Goal: Task Accomplishment & Management: Complete application form

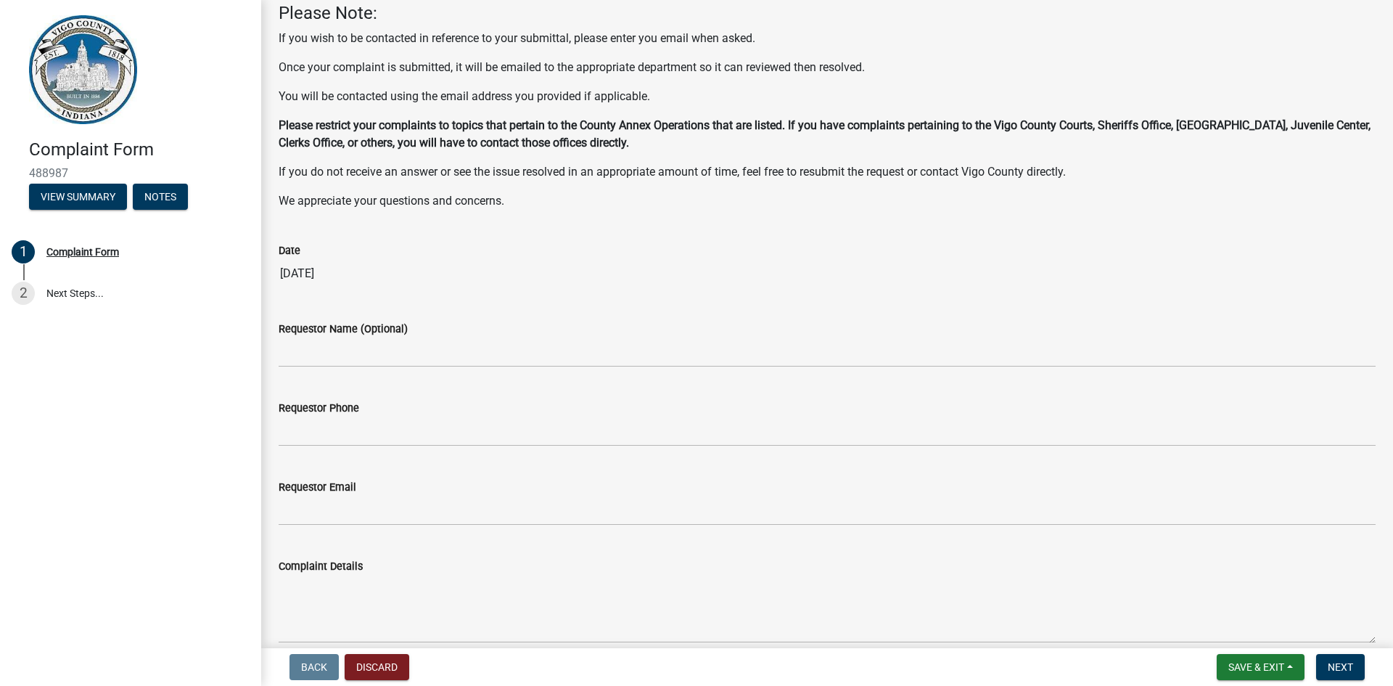
scroll to position [101, 0]
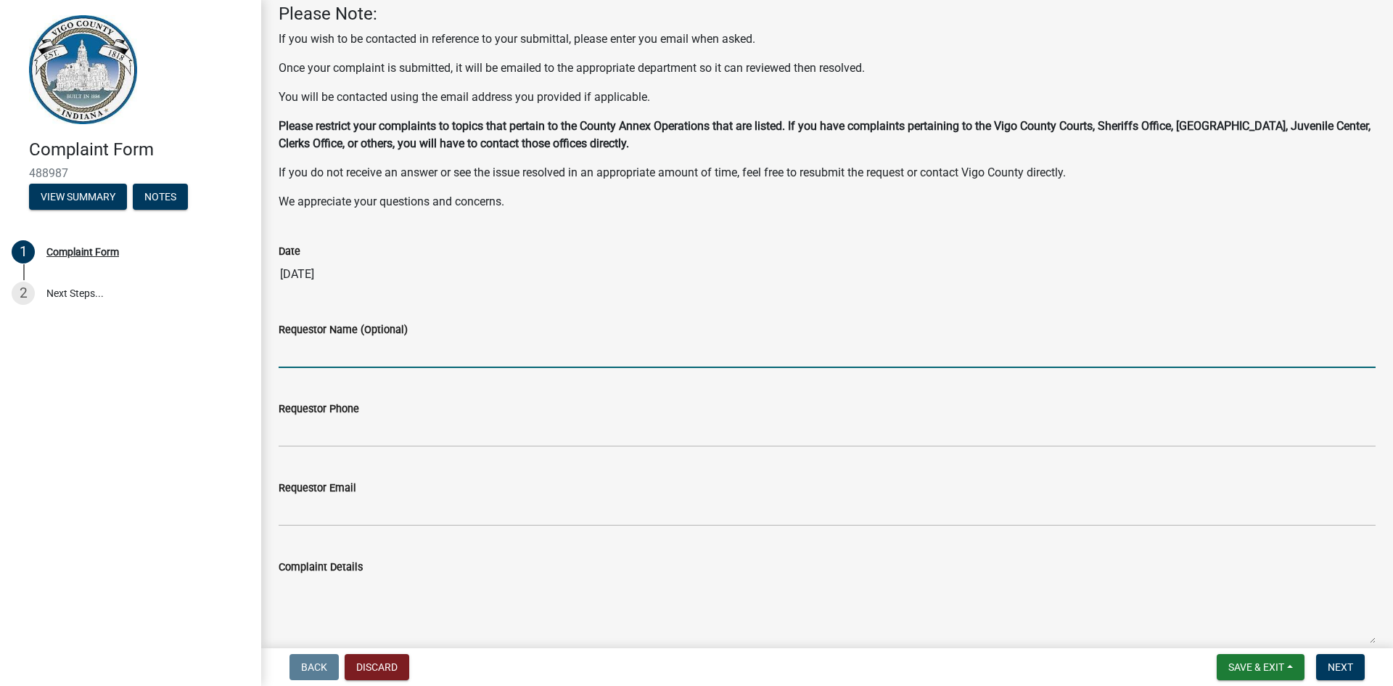
click at [310, 354] on input "Requestor Name (Optional)" at bounding box center [827, 353] width 1097 height 30
type input "[PERSON_NAME]"
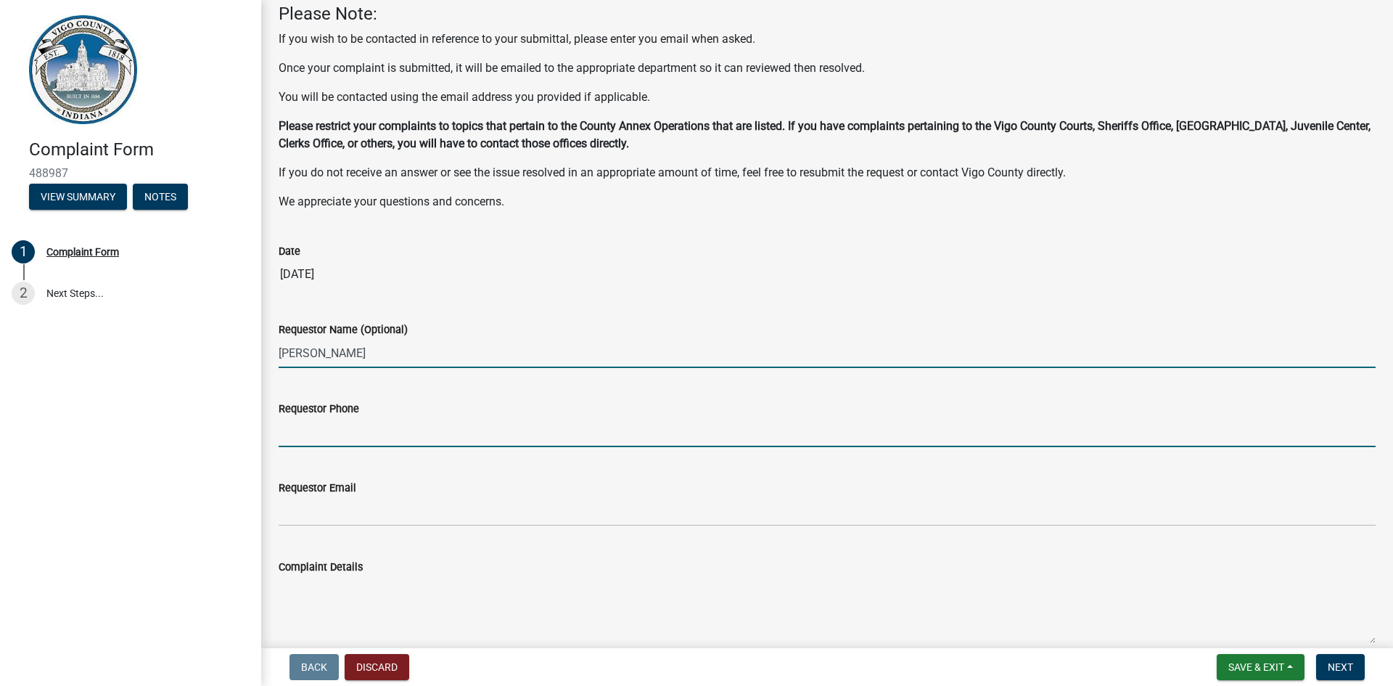
type input "3035024095"
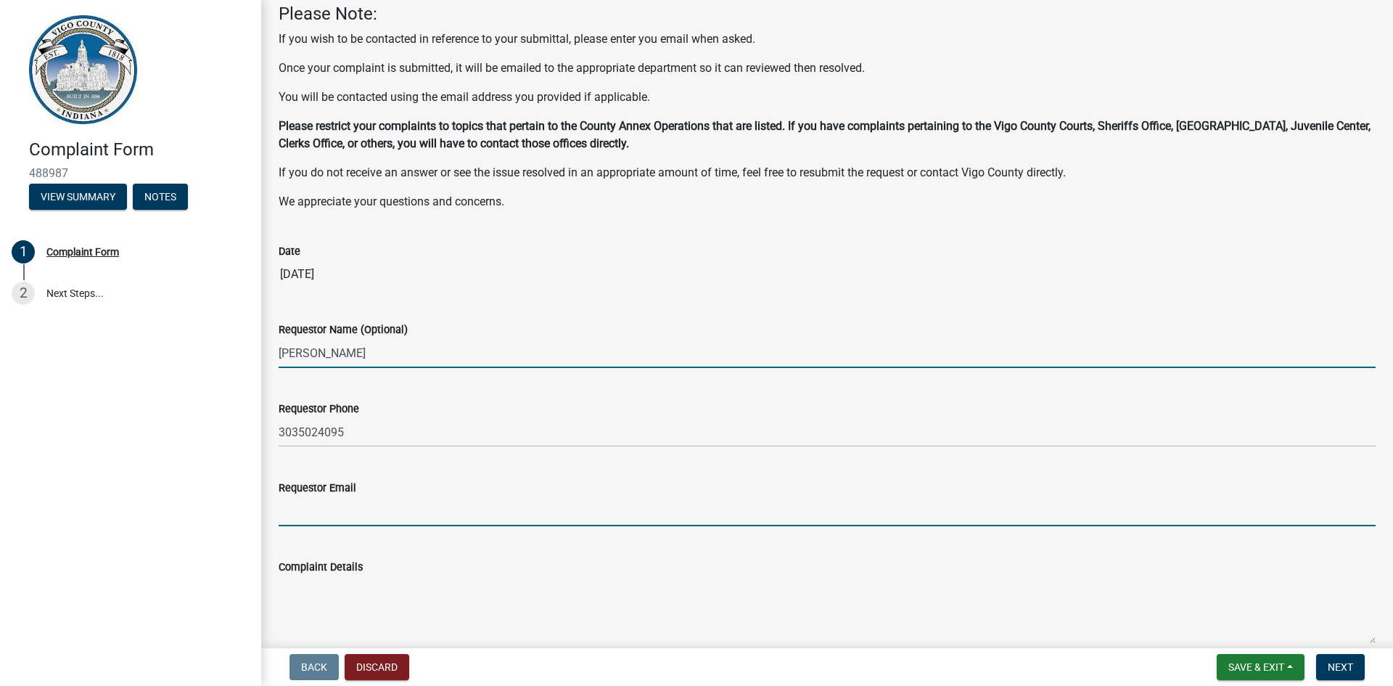
type input "[EMAIL_ADDRESS][DOMAIN_NAME]"
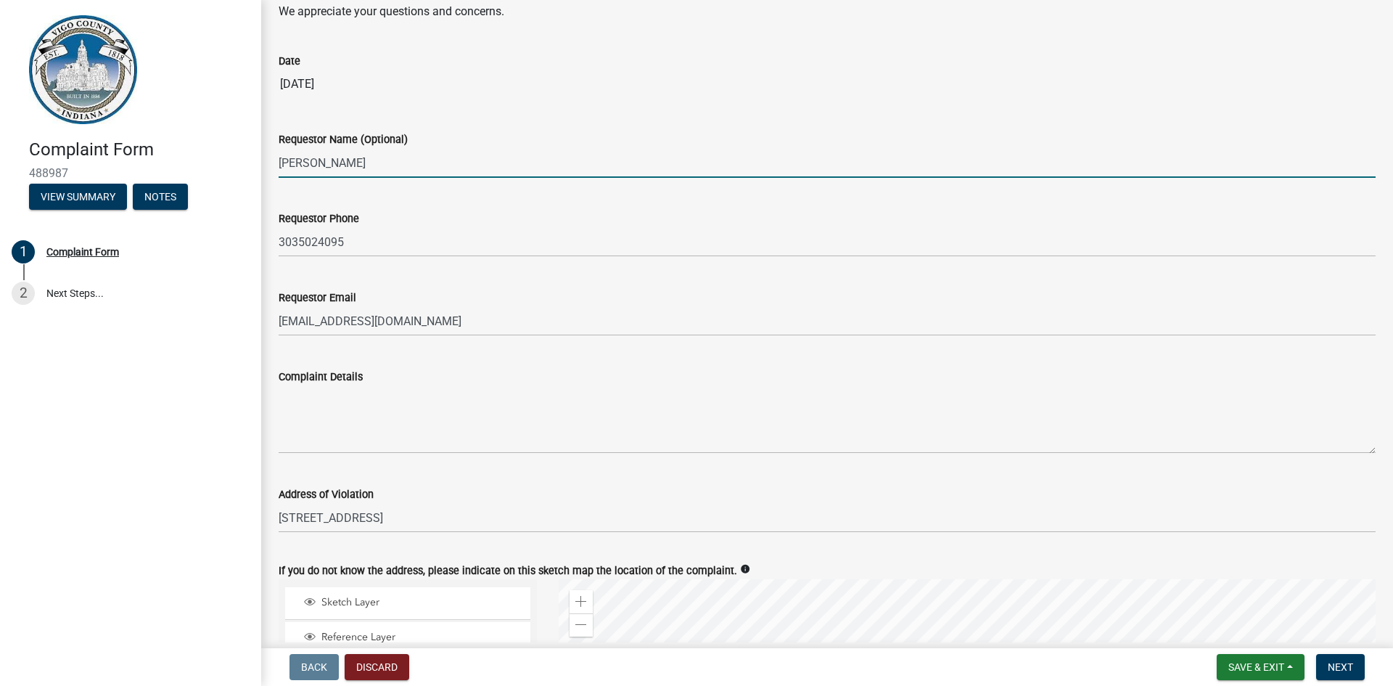
scroll to position [306, 0]
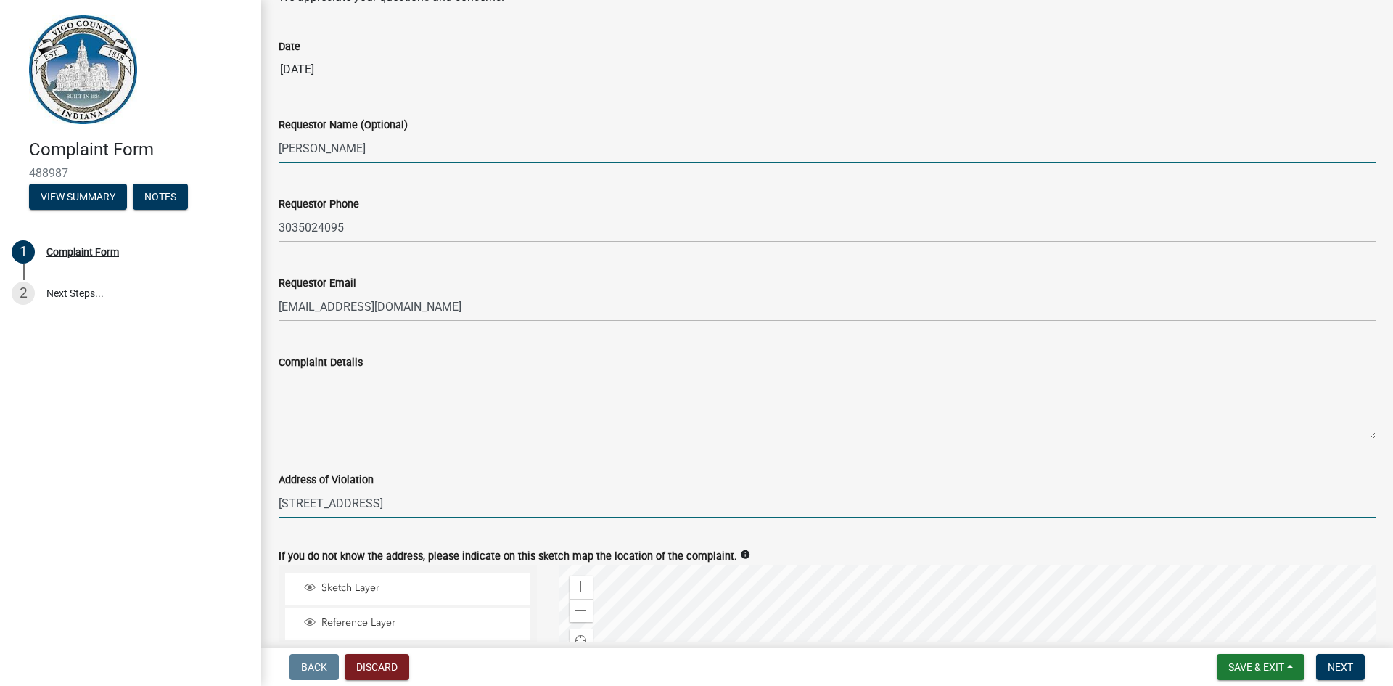
click at [422, 506] on input "[STREET_ADDRESS]" at bounding box center [827, 503] width 1097 height 30
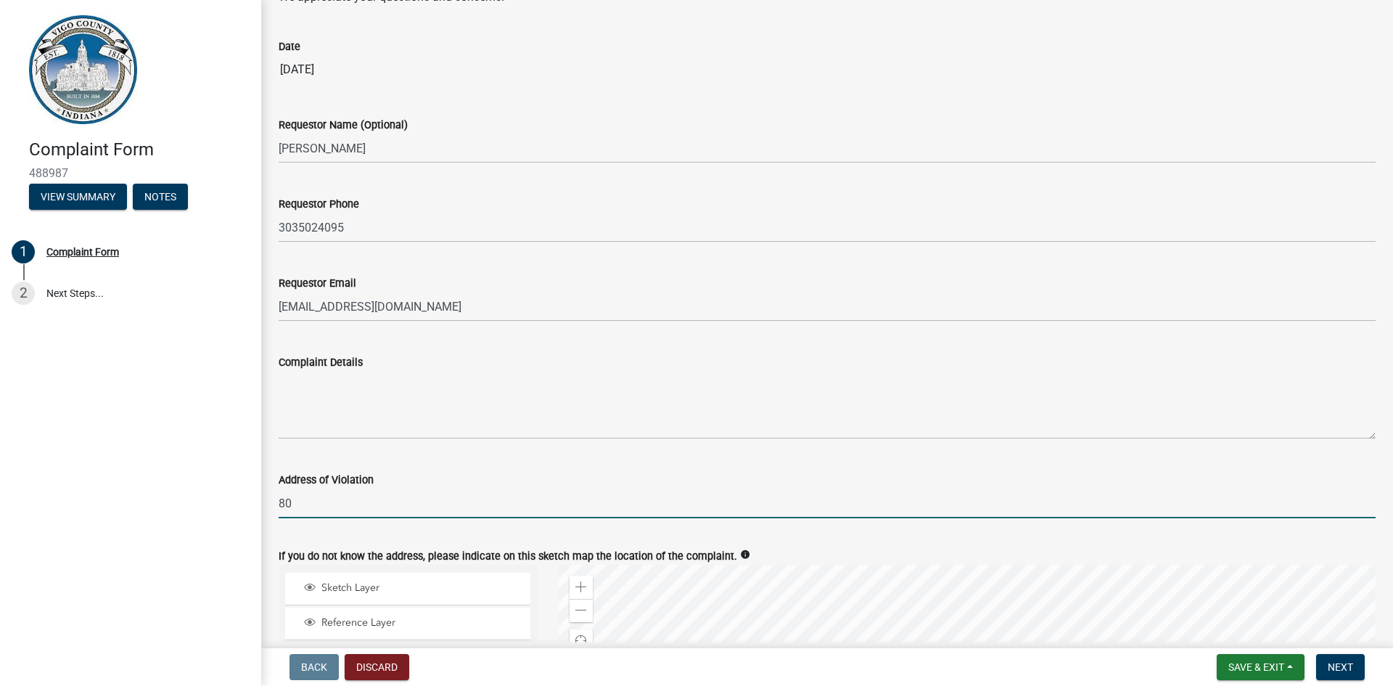
type input "8"
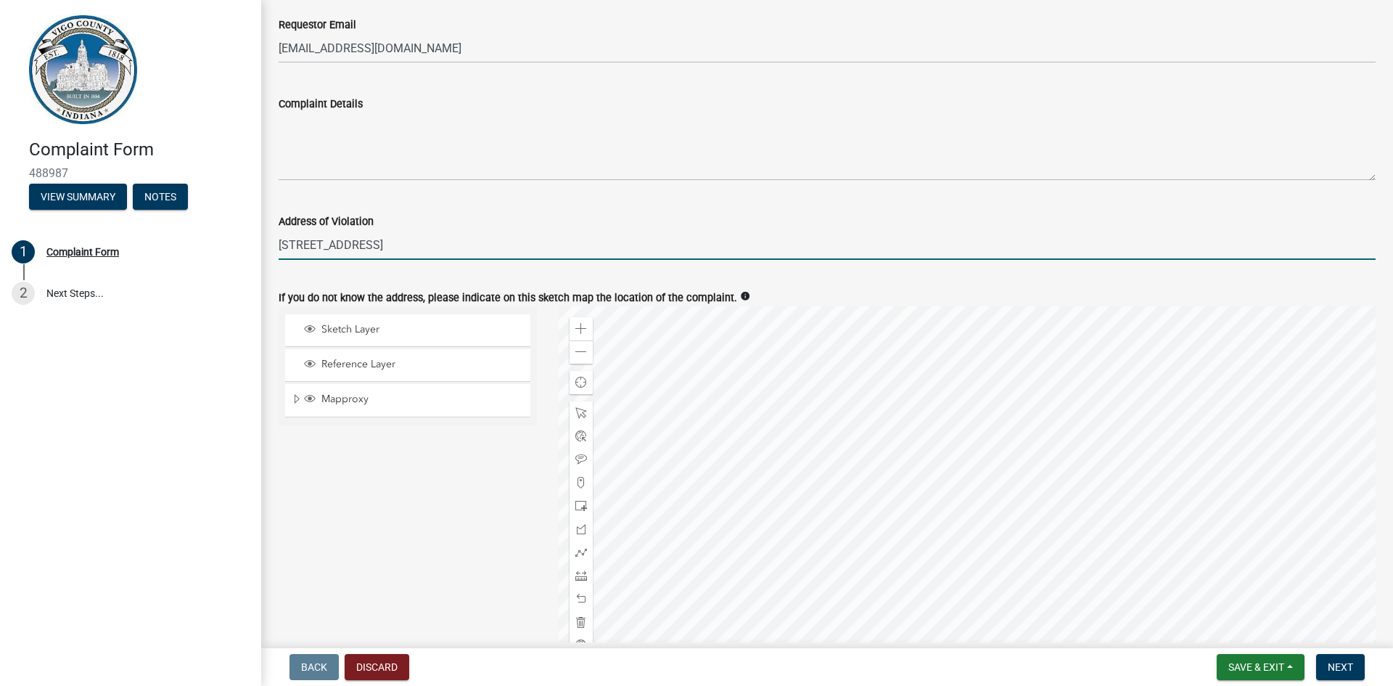
scroll to position [562, 0]
type input "[STREET_ADDRESS]"
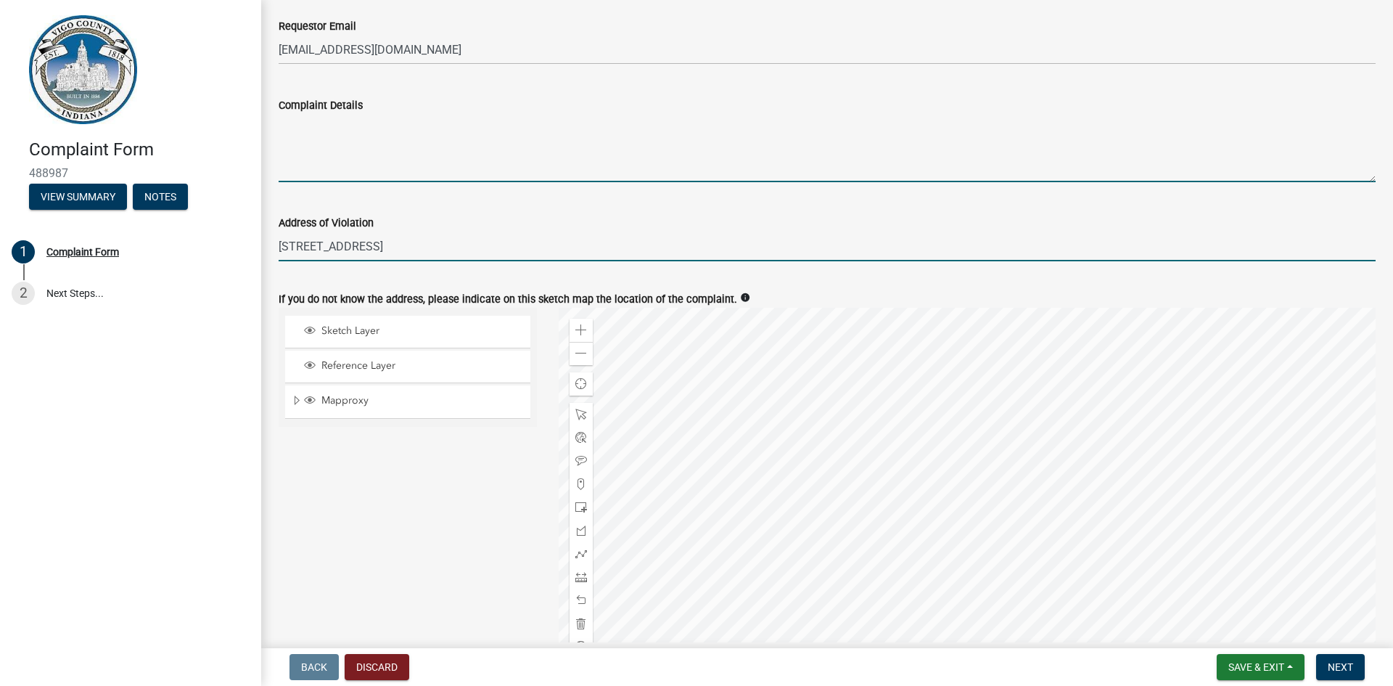
click at [306, 123] on textarea "Complaint Details" at bounding box center [827, 148] width 1097 height 68
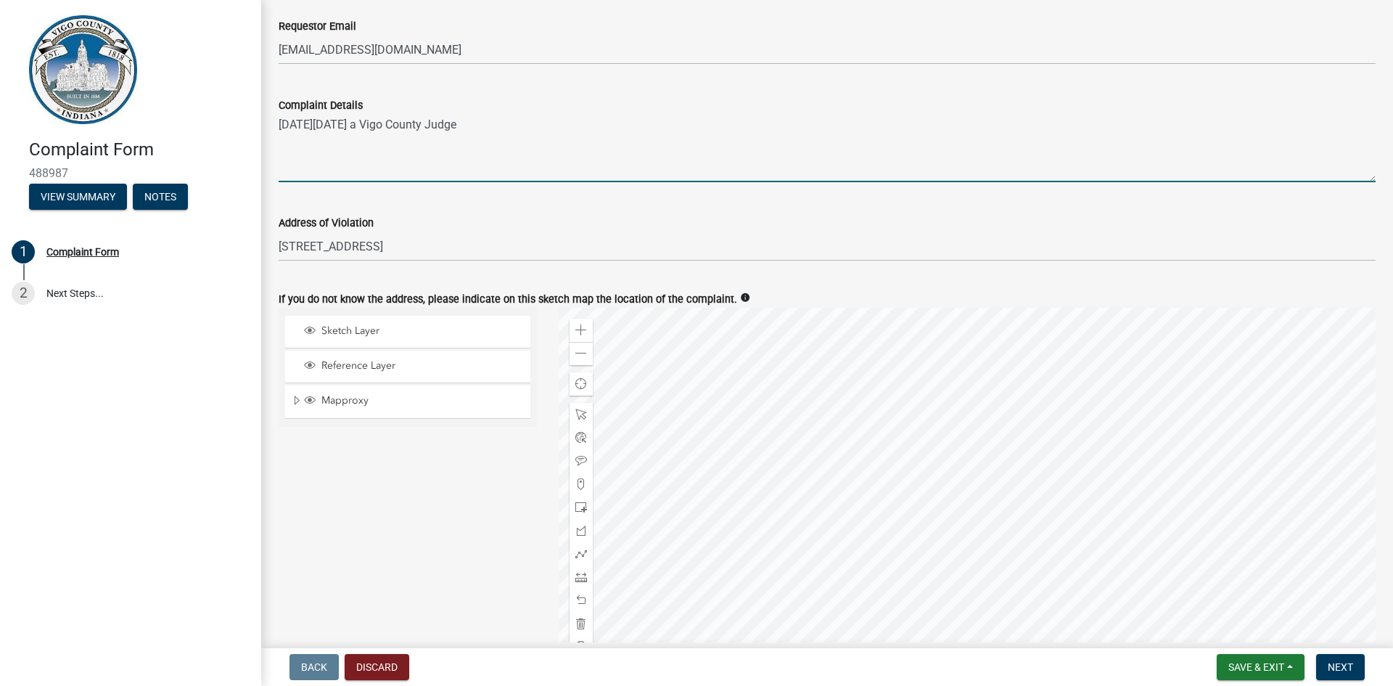
click at [419, 126] on textarea "[DATE][DATE] a Vigo County Judge" at bounding box center [827, 148] width 1097 height 68
click at [533, 121] on textarea "[DATE][DATE] a Vigo County Judge" at bounding box center [827, 148] width 1097 height 68
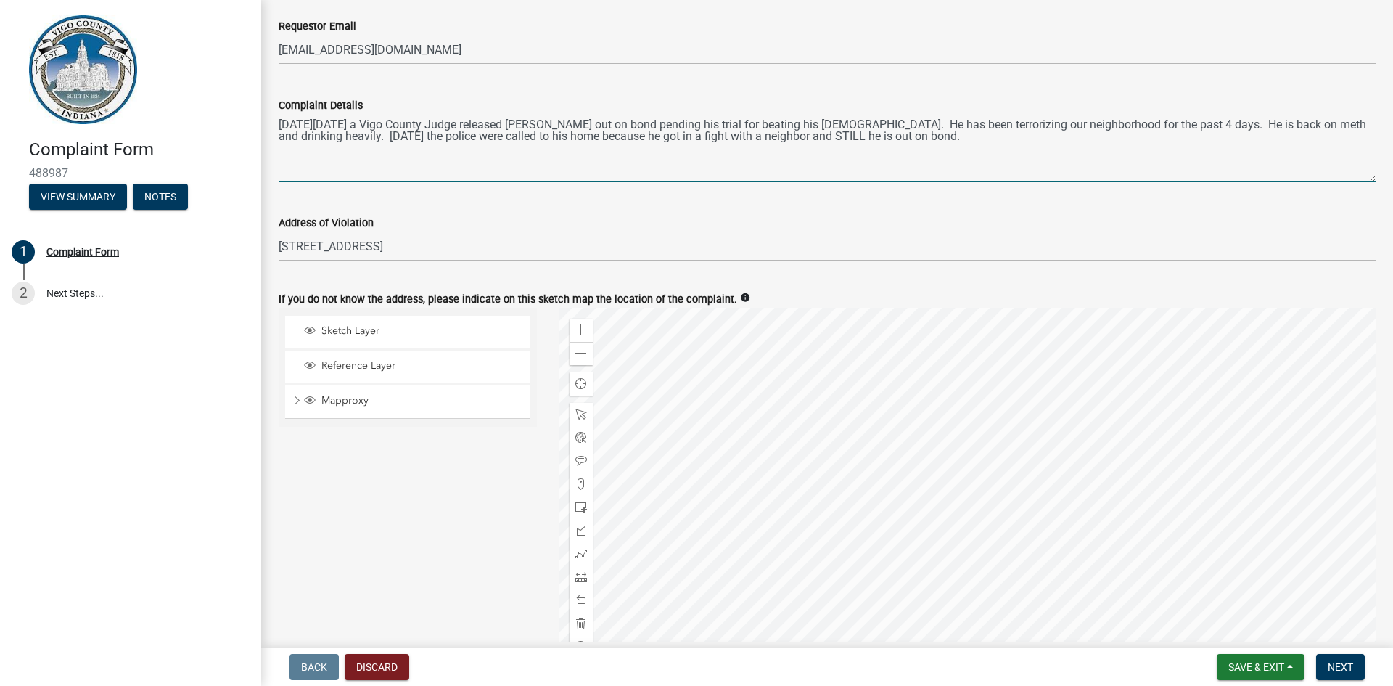
click at [669, 330] on div at bounding box center [968, 489] width 818 height 363
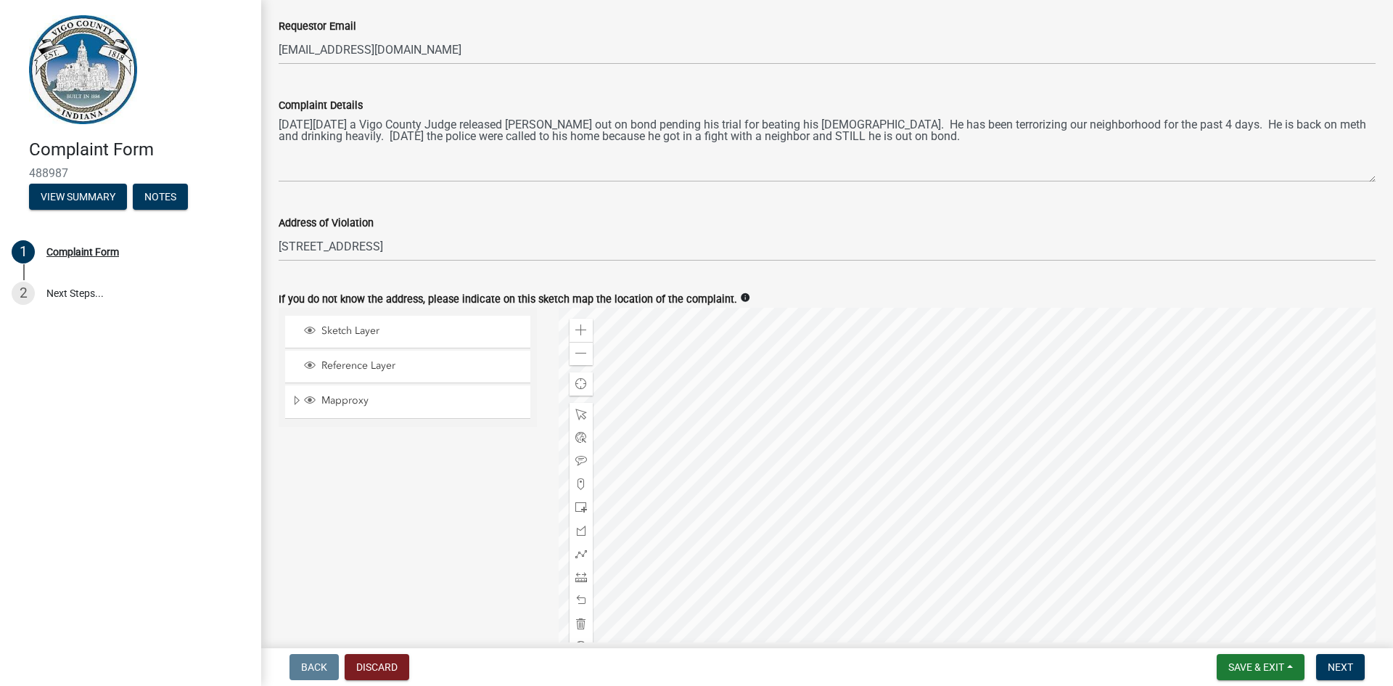
click at [669, 330] on div at bounding box center [968, 489] width 818 height 363
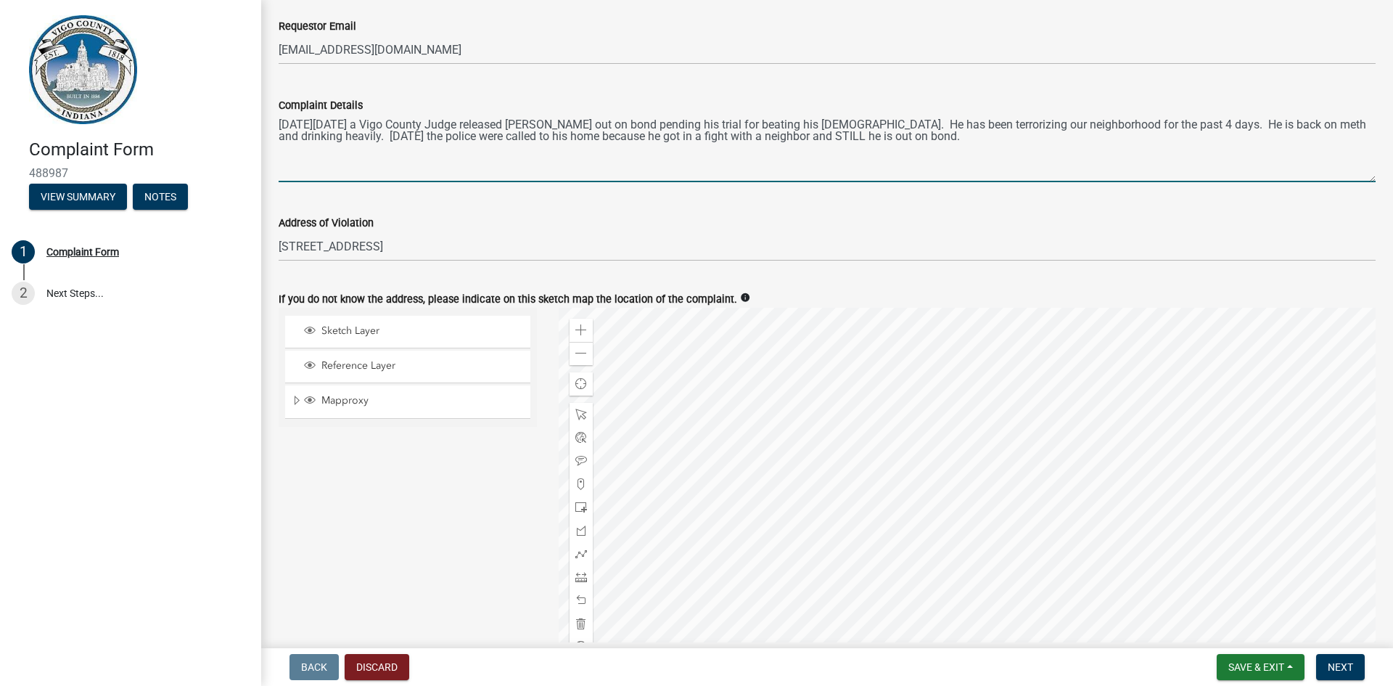
click at [970, 142] on textarea "[DATE][DATE] a Vigo County Judge released [PERSON_NAME] out on bond pending his…" at bounding box center [827, 148] width 1097 height 68
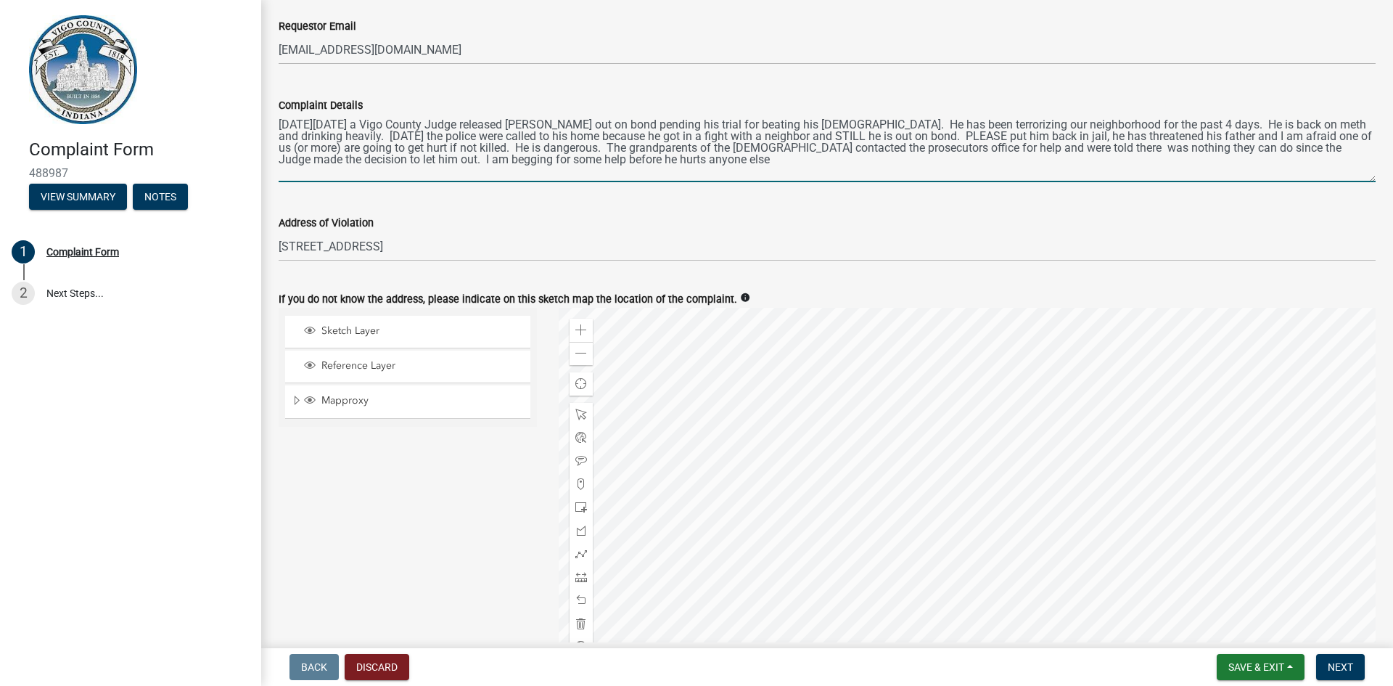
type textarea "[DATE][DATE] a Vigo County Judge released [PERSON_NAME] out on bond pending his…"
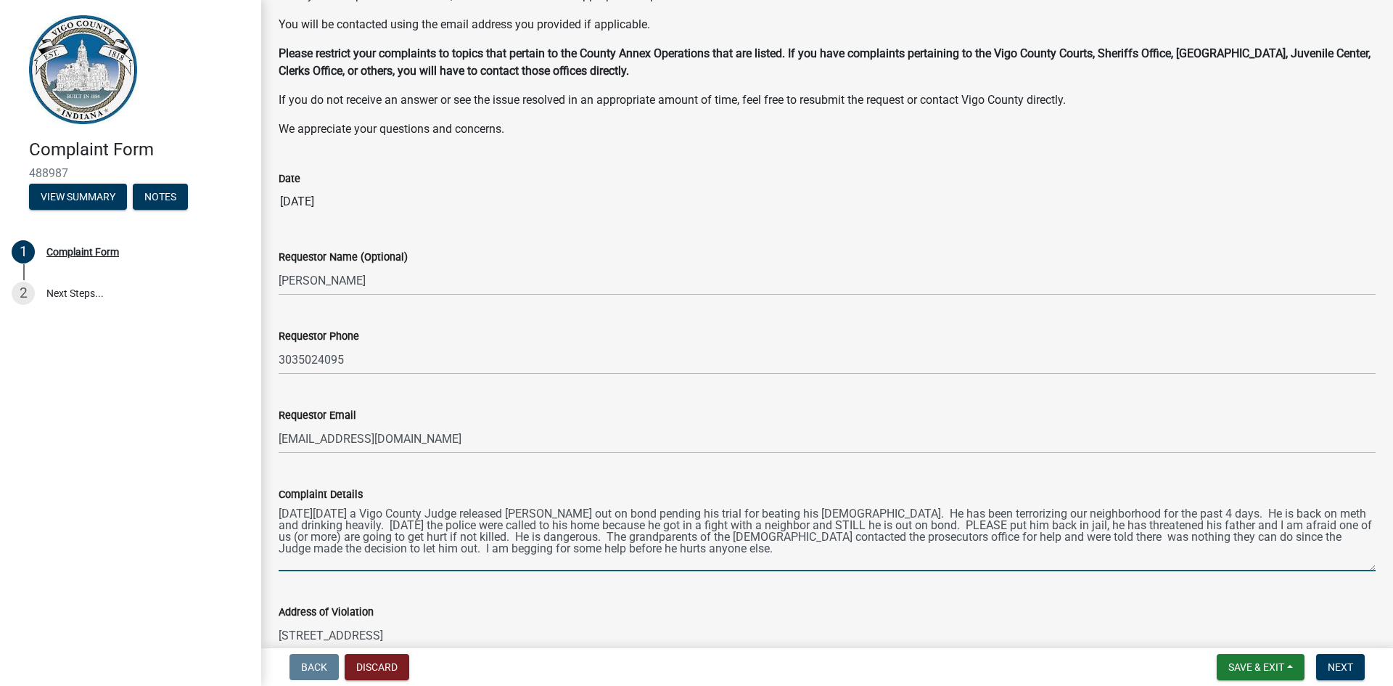
scroll to position [173, 0]
